Goal: Entertainment & Leisure: Consume media (video, audio)

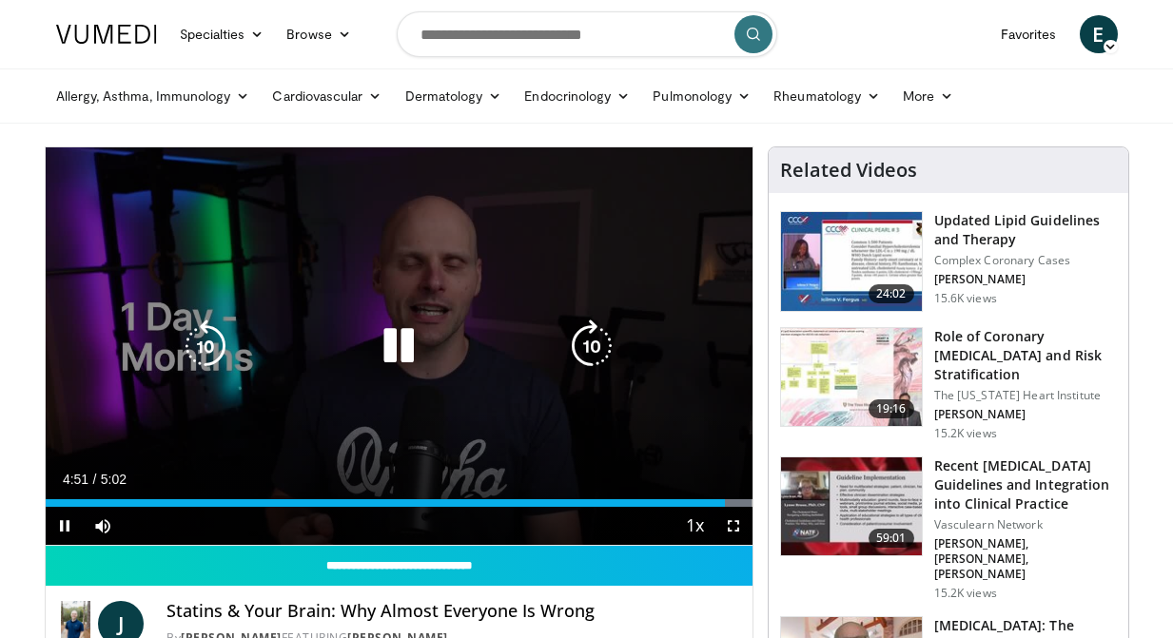
drag, startPoint x: 406, startPoint y: 361, endPoint x: 389, endPoint y: 354, distance: 18.4
click at [389, 354] on icon "Video Player" at bounding box center [398, 346] width 53 height 53
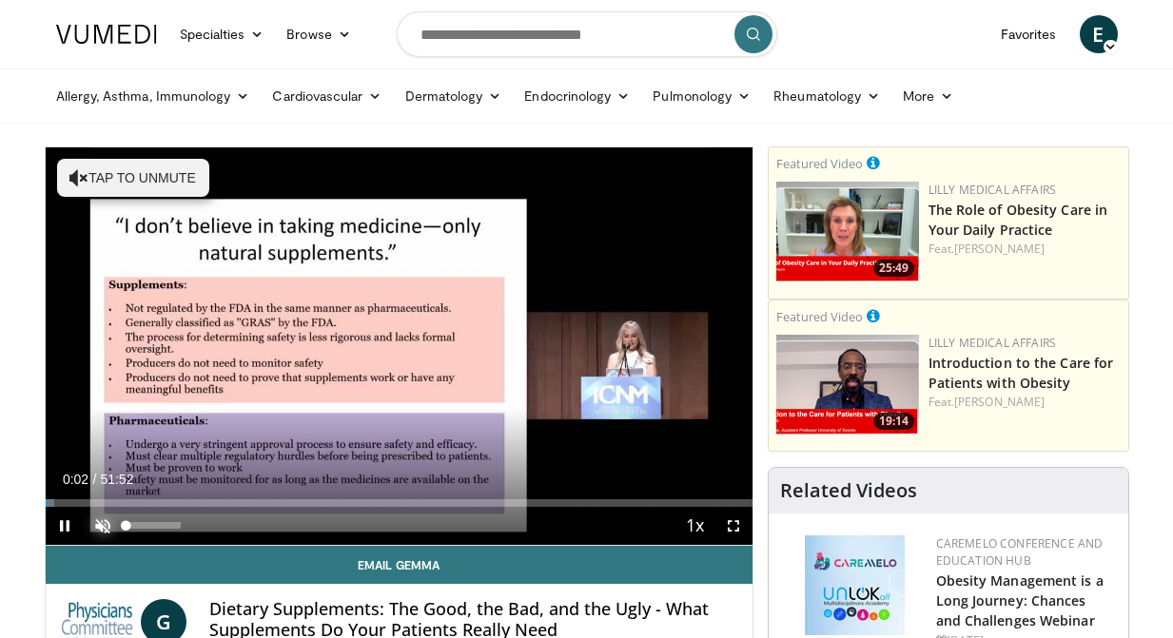
click at [101, 526] on span "Video Player" at bounding box center [103, 526] width 38 height 38
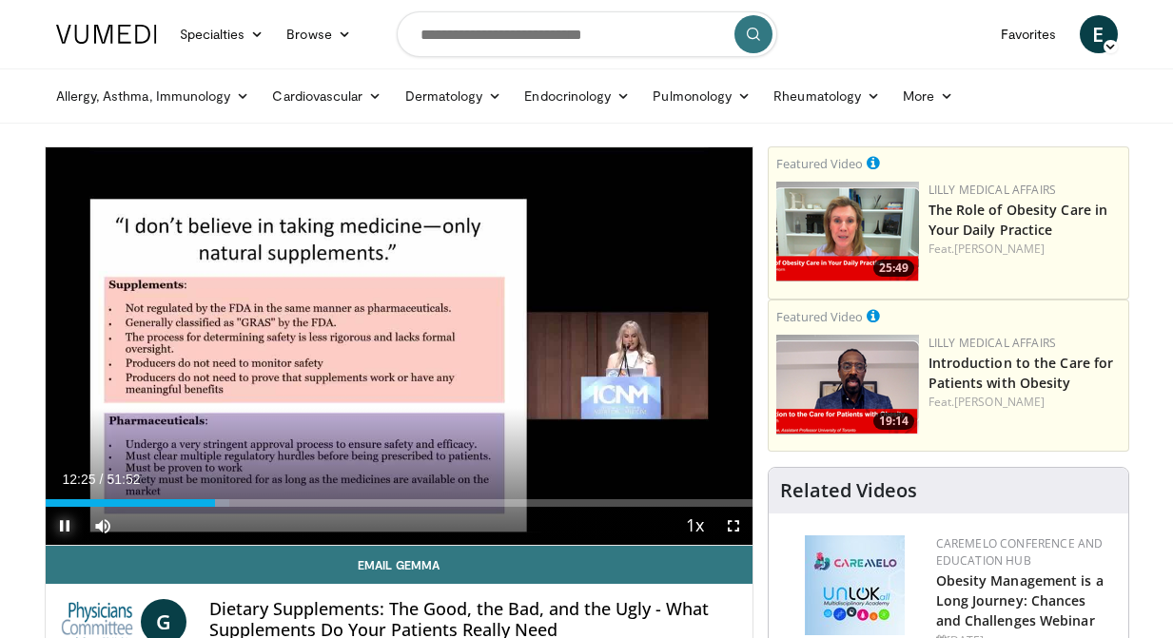
click at [65, 519] on span "Video Player" at bounding box center [65, 526] width 38 height 38
click at [67, 523] on span "Video Player" at bounding box center [65, 526] width 38 height 38
click at [69, 525] on span "Video Player" at bounding box center [65, 526] width 38 height 38
